Goal: Check status: Check status

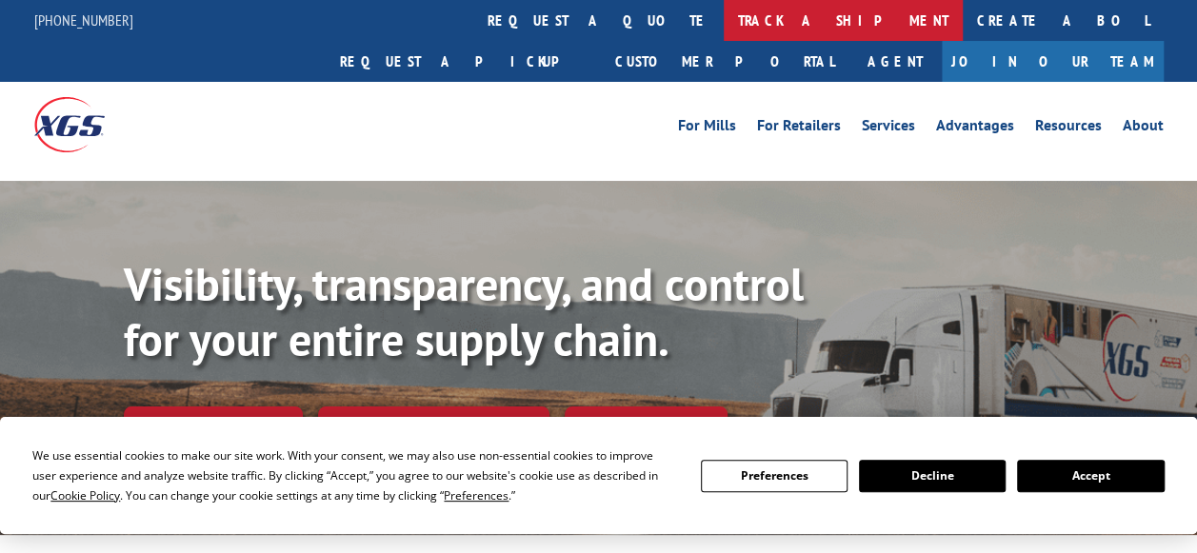
click at [723, 19] on link "track a shipment" at bounding box center [842, 20] width 239 height 41
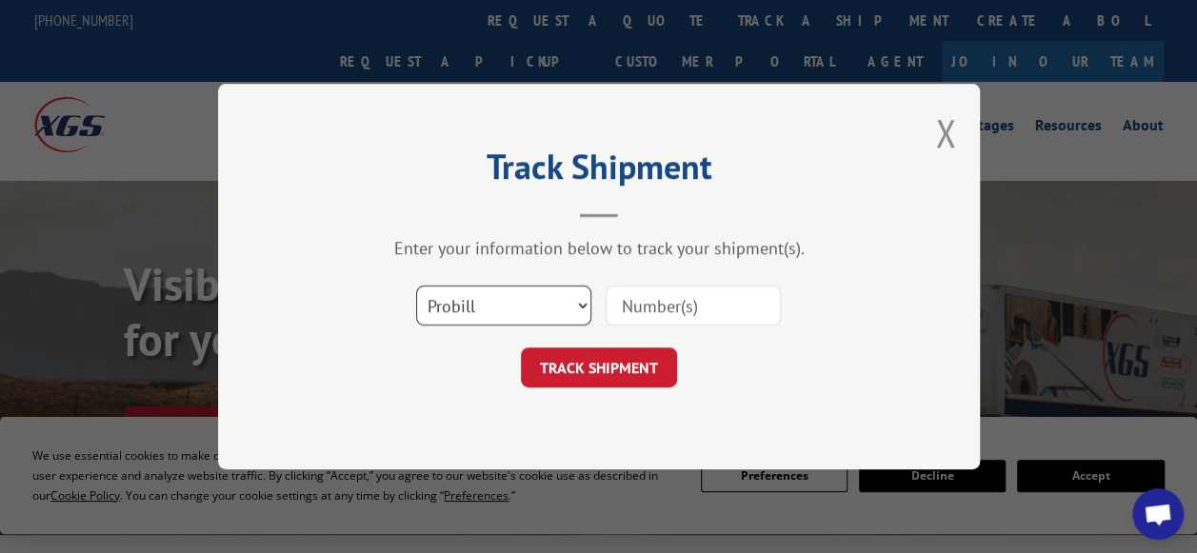
click at [571, 300] on select "Select category... Probill BOL PO" at bounding box center [503, 306] width 175 height 40
select select "bol"
click at [416, 286] on select "Select category... Probill BOL PO" at bounding box center [503, 306] width 175 height 40
click at [692, 303] on input at bounding box center [692, 306] width 175 height 40
paste input "6018958"
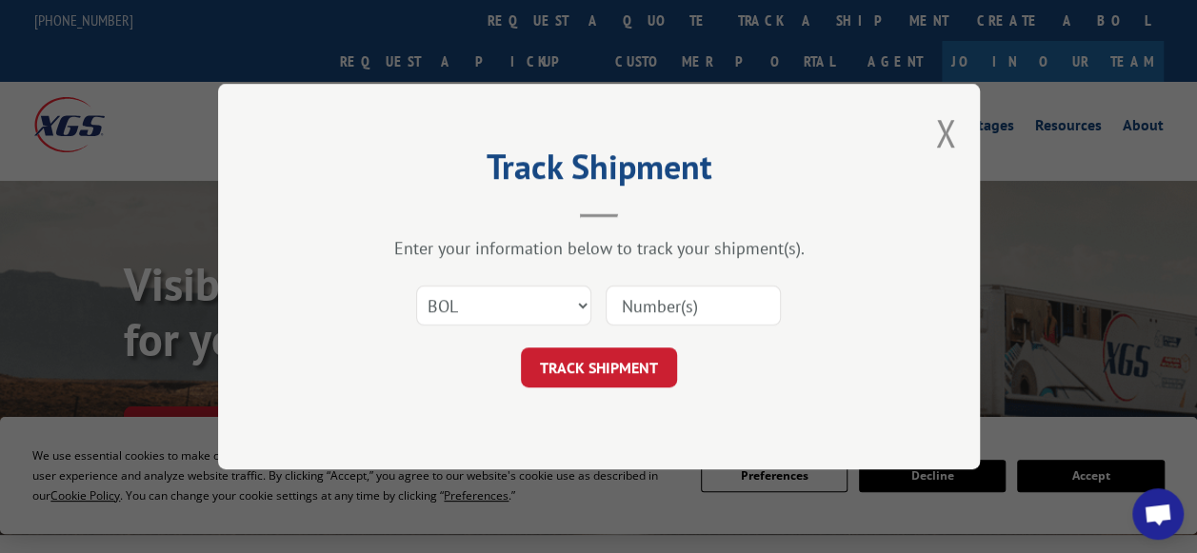
type input "6018958"
click at [621, 363] on button "TRACK SHIPMENT" at bounding box center [599, 367] width 156 height 40
